Goal: Find specific fact: Find specific fact

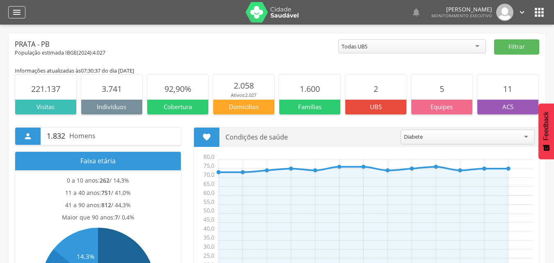
click at [11, 9] on div "" at bounding box center [16, 12] width 17 height 12
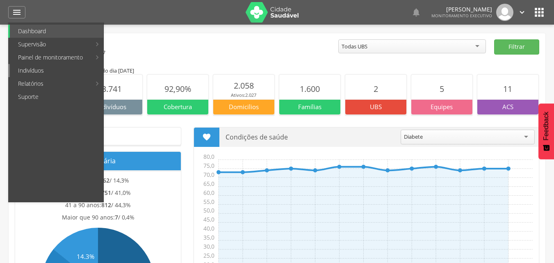
click at [32, 71] on link "Indivíduos" at bounding box center [57, 70] width 94 height 13
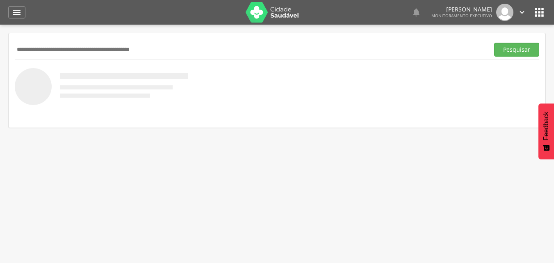
click at [72, 49] on input "text" at bounding box center [250, 50] width 471 height 14
type input "**********"
click at [525, 50] on button "Pesquisar" at bounding box center [516, 50] width 45 height 14
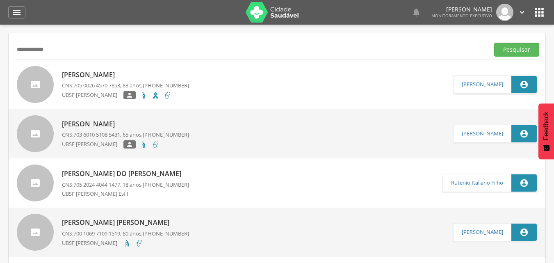
click at [123, 92] on p "UBSF [PERSON_NAME]" at bounding box center [93, 95] width 62 height 9
type input "**********"
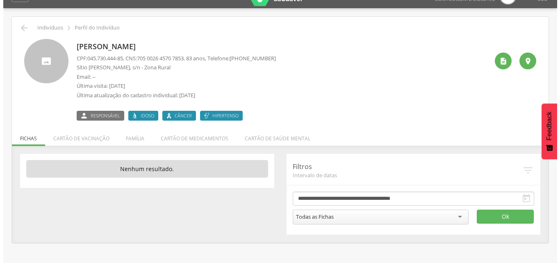
scroll to position [25, 0]
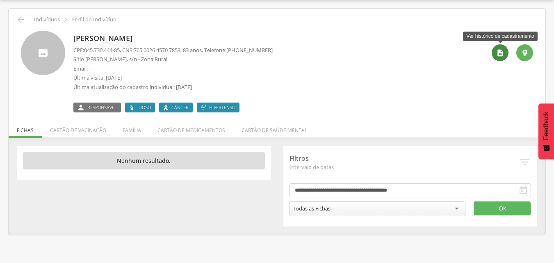
click at [502, 54] on icon "" at bounding box center [500, 53] width 8 height 8
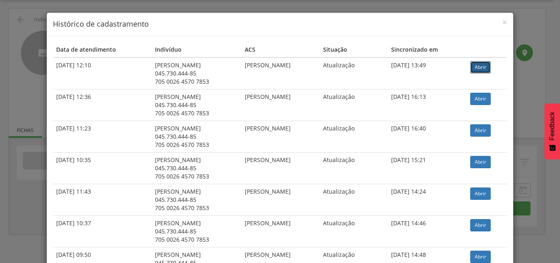
click at [485, 66] on link "Abrir" at bounding box center [480, 67] width 21 height 12
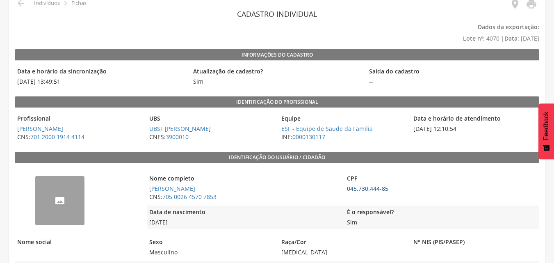
scroll to position [82, 0]
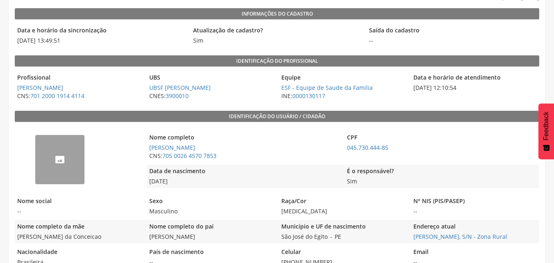
drag, startPoint x: 178, startPoint y: 181, endPoint x: 148, endPoint y: 185, distance: 30.2
click at [148, 185] on span "02/02/1942" at bounding box center [244, 181] width 194 height 8
click at [194, 178] on span "02/02/1942" at bounding box center [244, 181] width 194 height 8
drag, startPoint x: 180, startPoint y: 180, endPoint x: 148, endPoint y: 185, distance: 32.7
click at [148, 185] on span "02/02/1942" at bounding box center [244, 181] width 194 height 8
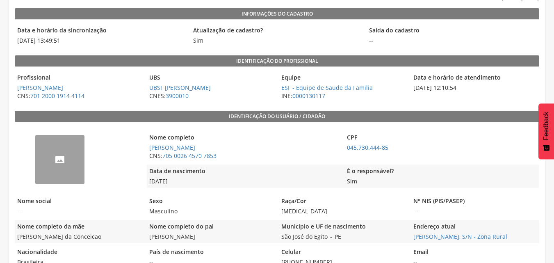
copy span "02/02/1942"
